Goal: Transaction & Acquisition: Purchase product/service

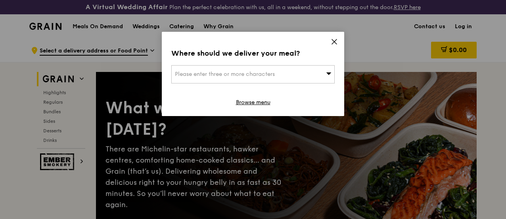
click at [324, 72] on div "Please enter three or more characters" at bounding box center [252, 74] width 163 height 18
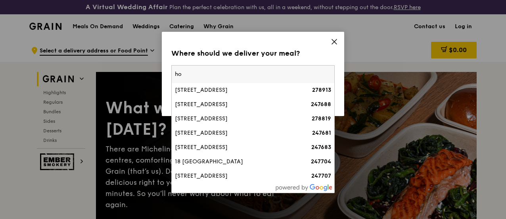
type input "h"
type input "l"
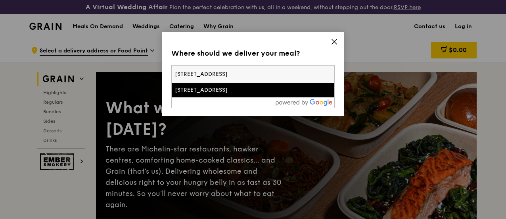
type input "[STREET_ADDRESS]"
click at [206, 92] on div "[STREET_ADDRESS]" at bounding box center [233, 90] width 117 height 8
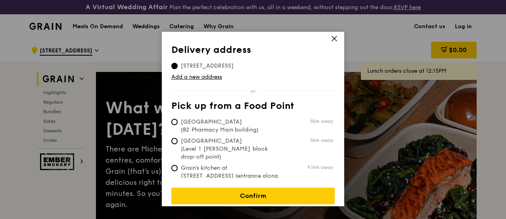
scroll to position [4, 0]
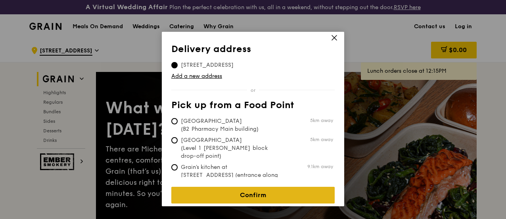
click at [300, 191] on link "Confirm" at bounding box center [252, 195] width 163 height 17
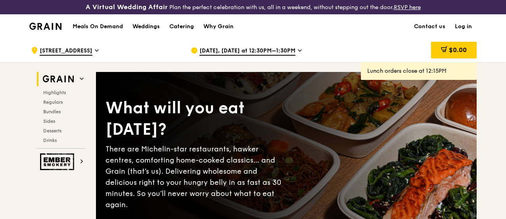
click at [298, 54] on icon at bounding box center [300, 50] width 4 height 7
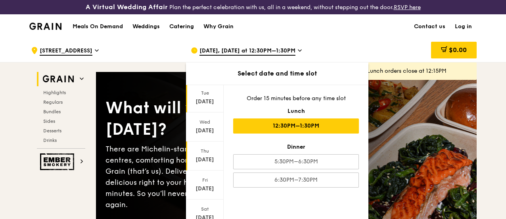
scroll to position [79, 0]
click at [208, 164] on div "[DATE]" at bounding box center [204, 160] width 35 height 8
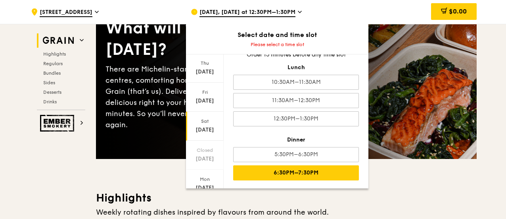
click at [319, 167] on div "6:30PM–7:30PM" at bounding box center [296, 172] width 126 height 15
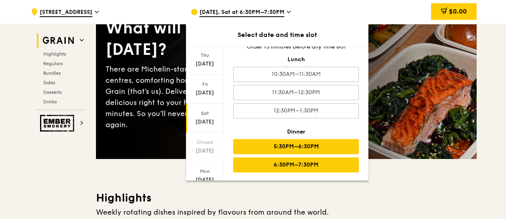
click at [302, 146] on div "5:30PM–6:30PM" at bounding box center [296, 146] width 126 height 15
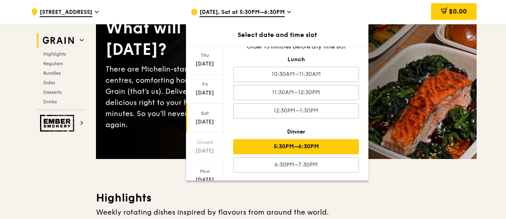
click at [397, 15] on div "$0.00" at bounding box center [413, 12] width 128 height 24
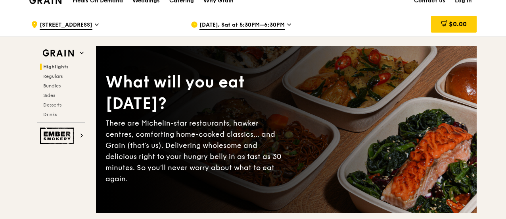
scroll to position [0, 0]
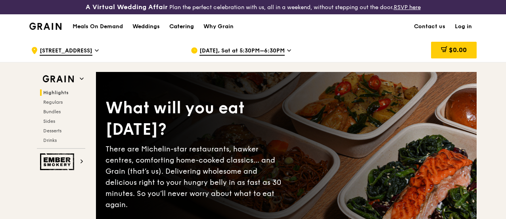
click at [190, 32] on div "Catering" at bounding box center [181, 27] width 25 height 24
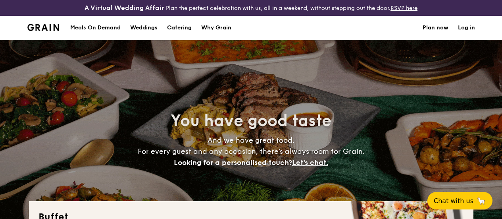
select select
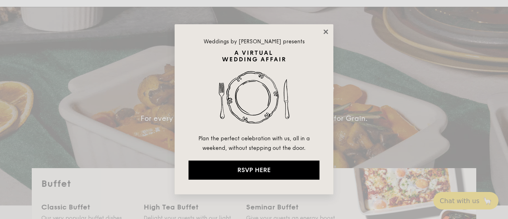
click at [326, 29] on icon at bounding box center [325, 31] width 7 height 7
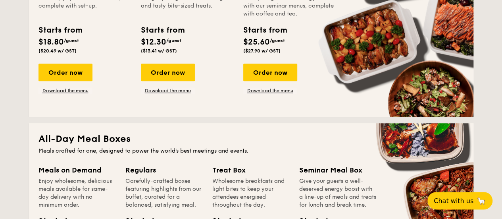
scroll to position [198, 0]
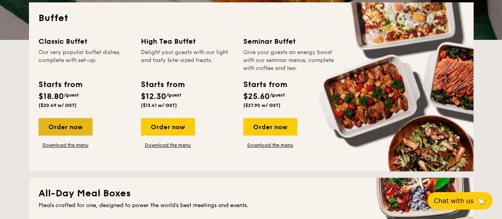
click at [76, 131] on div "Order now" at bounding box center [65, 126] width 54 height 17
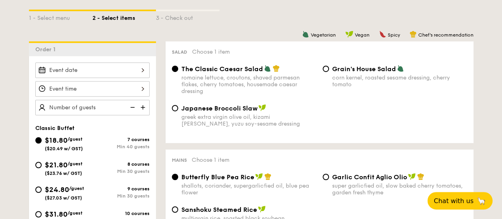
scroll to position [278, 0]
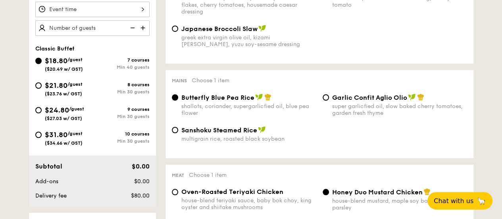
click at [67, 89] on span "$21.80" at bounding box center [56, 85] width 23 height 9
click at [42, 88] on input "$21.80 /guest ($23.76 w/ GST) 8 courses Min 30 guests" at bounding box center [38, 85] width 6 height 6
radio input "true"
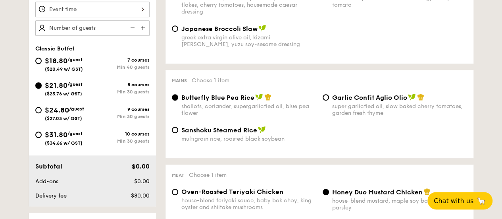
radio input "true"
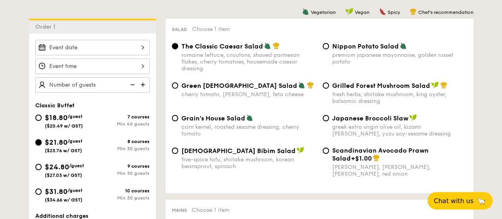
scroll to position [238, 0]
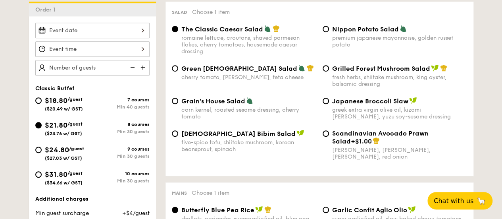
click at [349, 42] on div "premium japanese mayonnaise, golden russet potato" at bounding box center [399, 41] width 135 height 13
click at [329, 32] on input "Nippon Potato Salad premium japanese mayonnaise, golden russet potato" at bounding box center [326, 29] width 6 height 6
radio input "true"
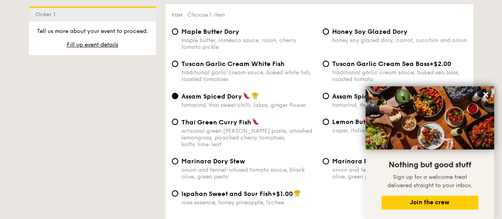
scroll to position [833, 0]
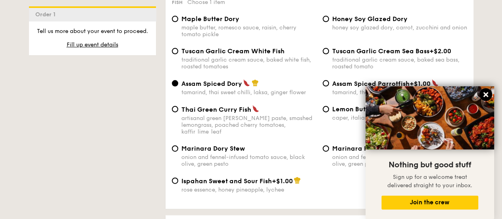
click at [488, 93] on icon at bounding box center [485, 94] width 7 height 7
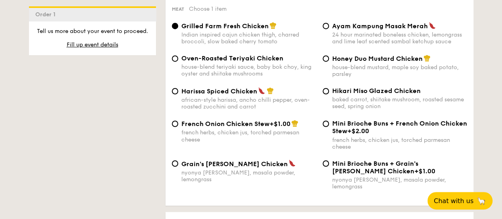
scroll to position [595, 0]
